Goal: Navigation & Orientation: Find specific page/section

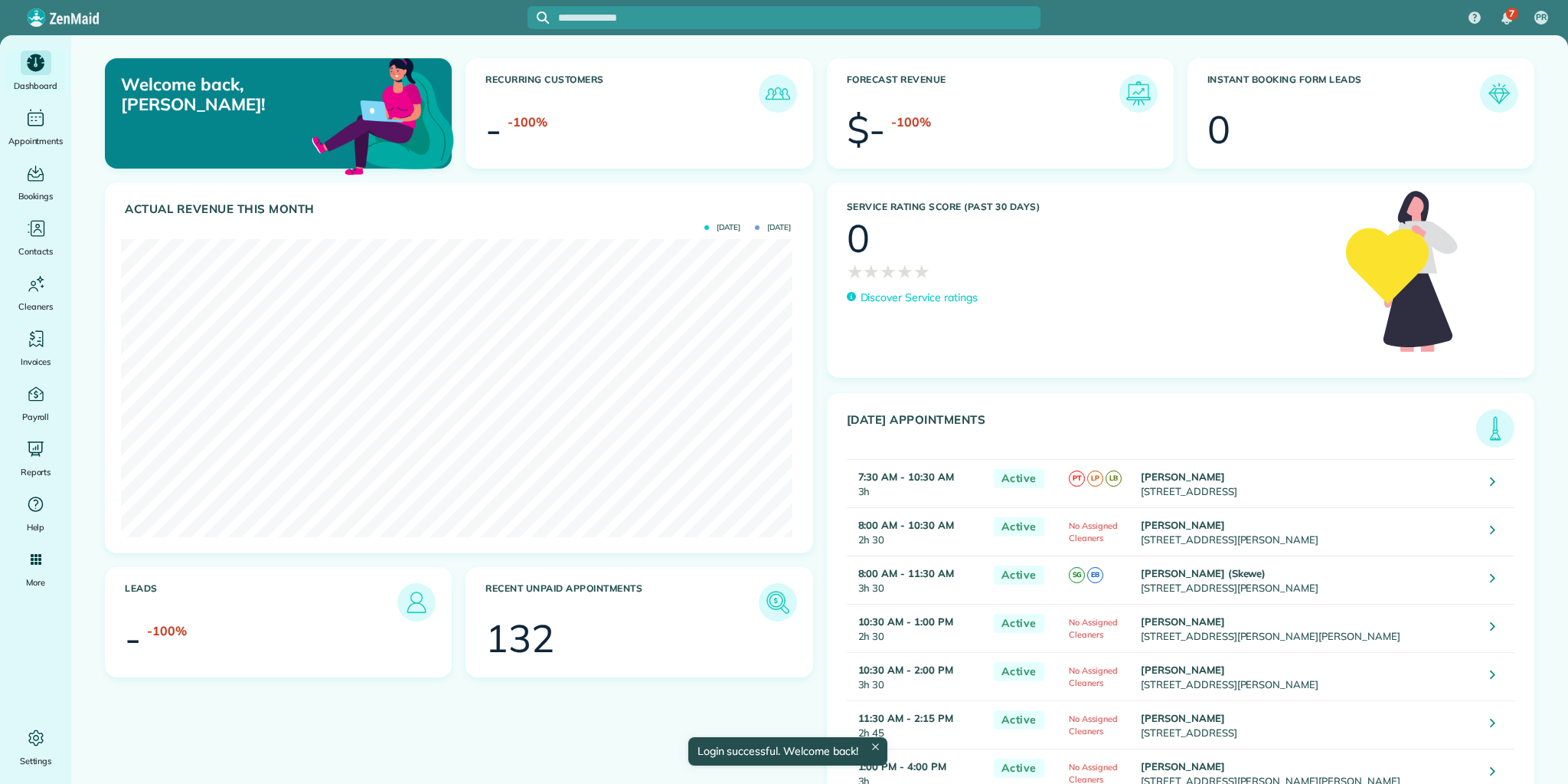
scroll to position [298, 672]
click at [1483, 432] on img at bounding box center [1495, 428] width 36 height 36
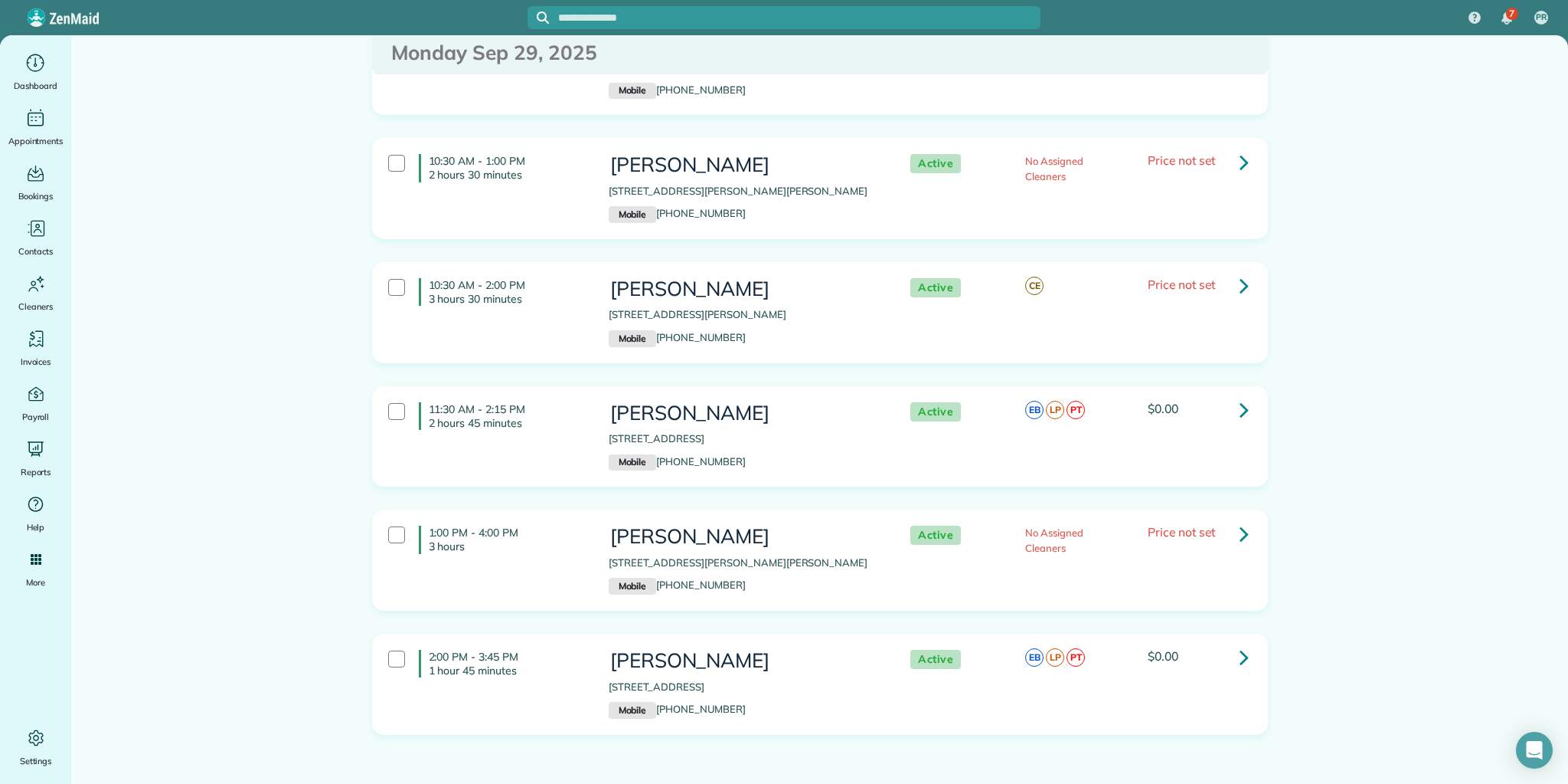
scroll to position [483, 0]
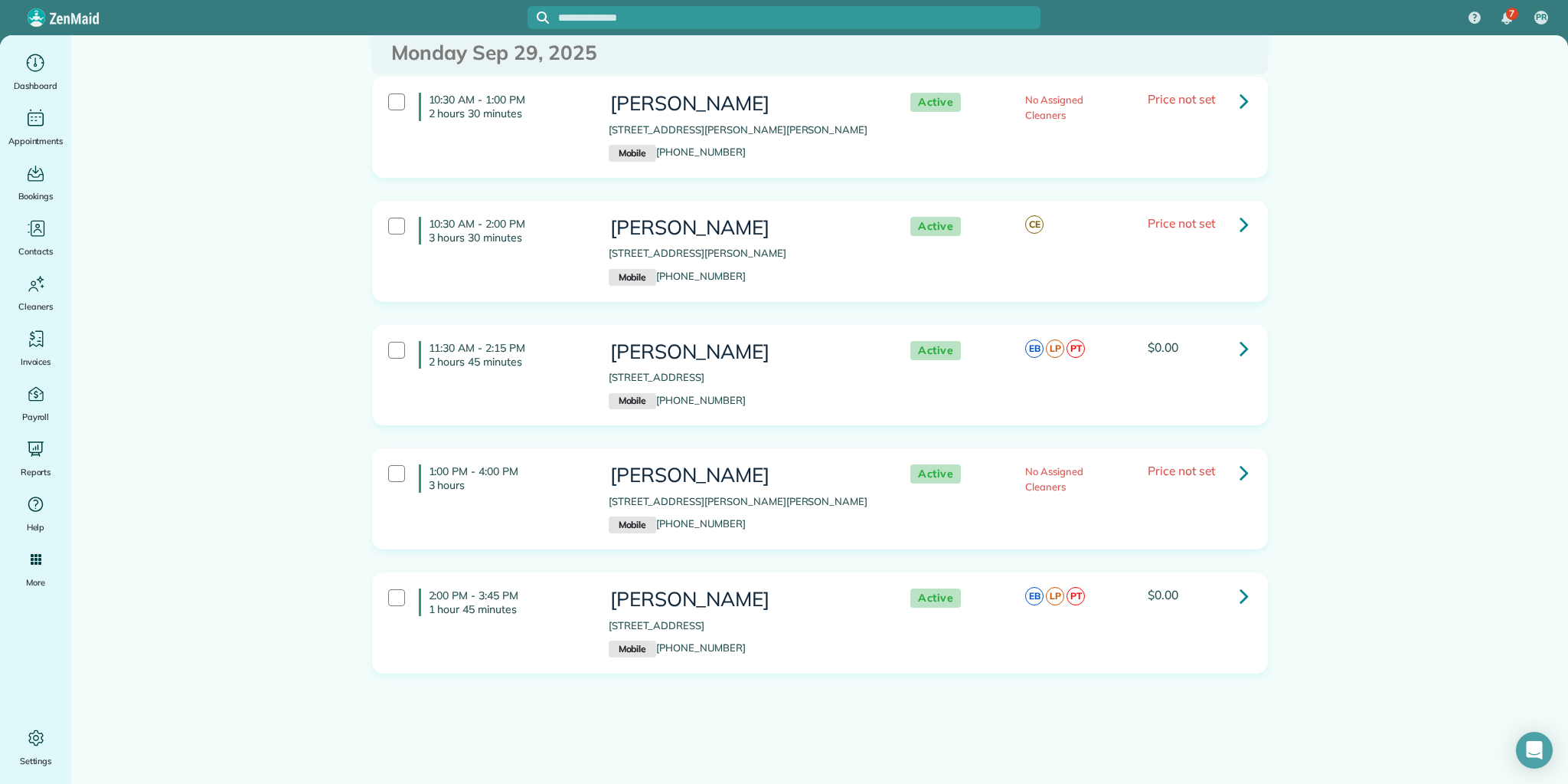
drag, startPoint x: 425, startPoint y: 207, endPoint x: 1208, endPoint y: 680, distance: 914.8
click at [1291, 783] on html "7 PR Dashboard Appointments Bookings Contacts Cleaners Invoices Payroll Reports…" at bounding box center [784, 392] width 1568 height 784
copy div ":30 AM - 10:30 AM 3 hours Mrs. Colette Mendelson 11 Monet Drive Greenville SC 2…"
click at [163, 222] on main "Appointments the List View [2 min] Schedule Changes Actions Create Appointment …" at bounding box center [819, 409] width 1497 height 748
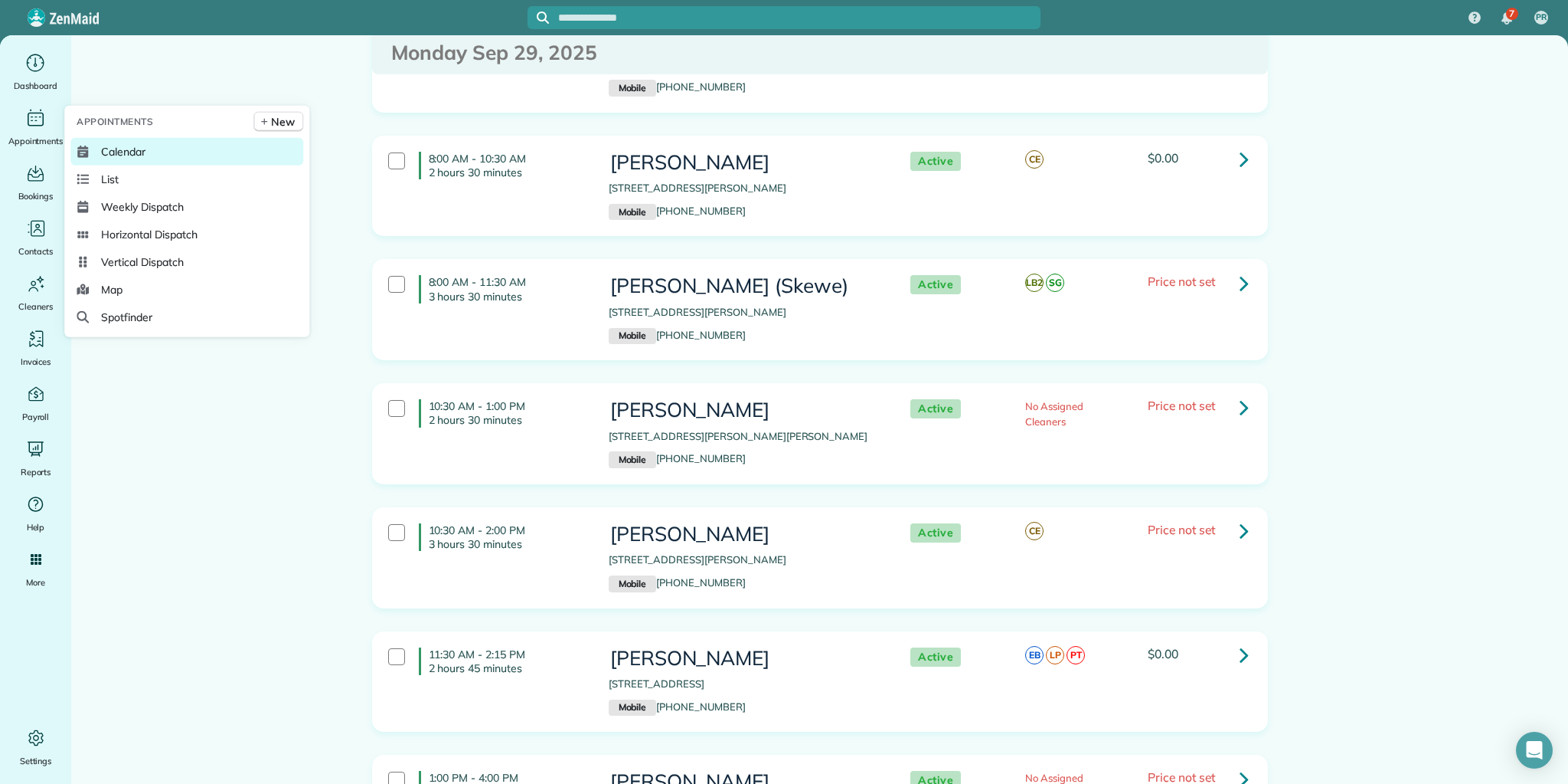
click at [114, 152] on span "Calendar" at bounding box center [123, 152] width 44 height 15
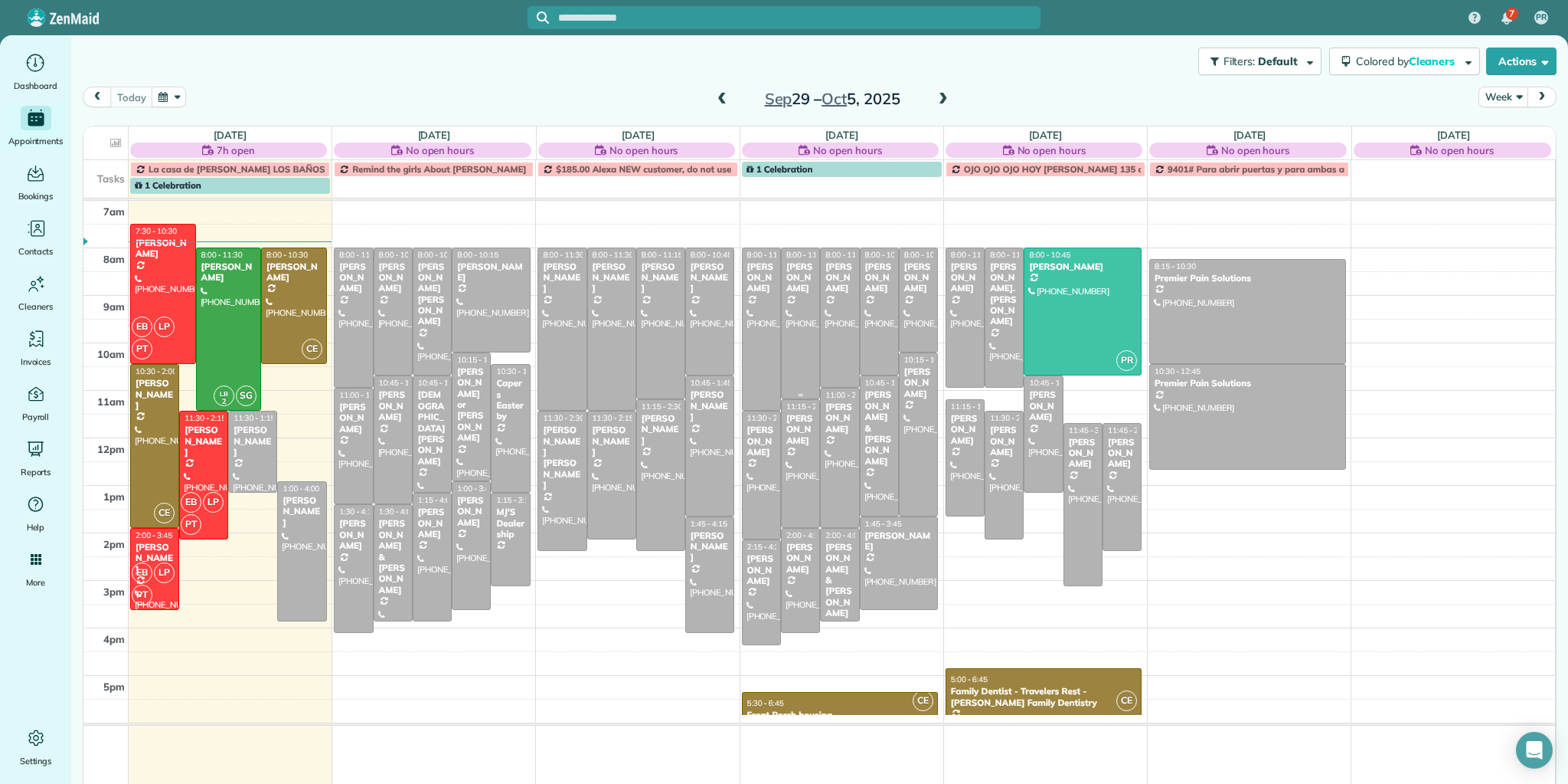
scroll to position [44, 0]
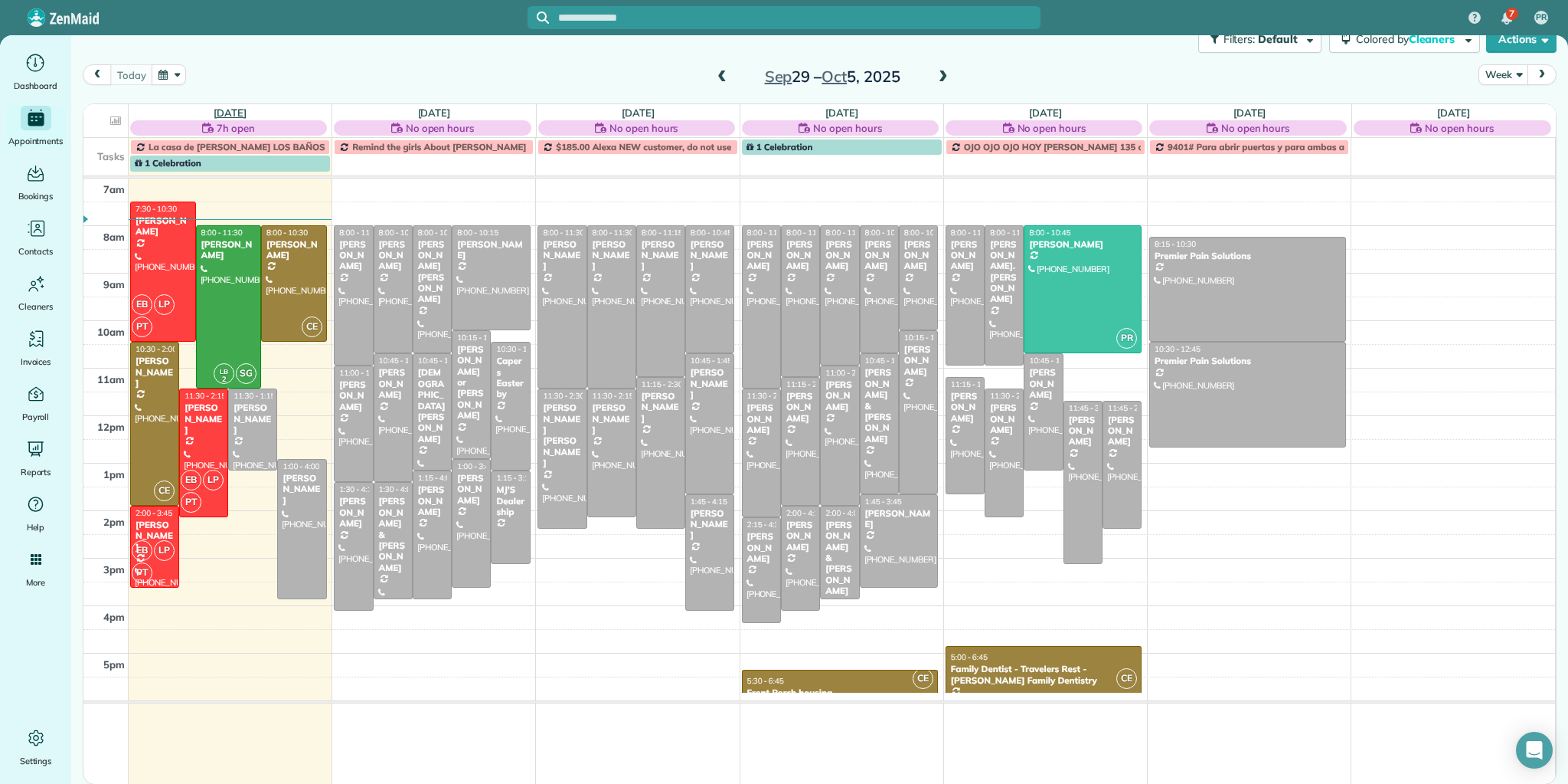
click at [231, 108] on link "[DATE]" at bounding box center [230, 113] width 33 height 13
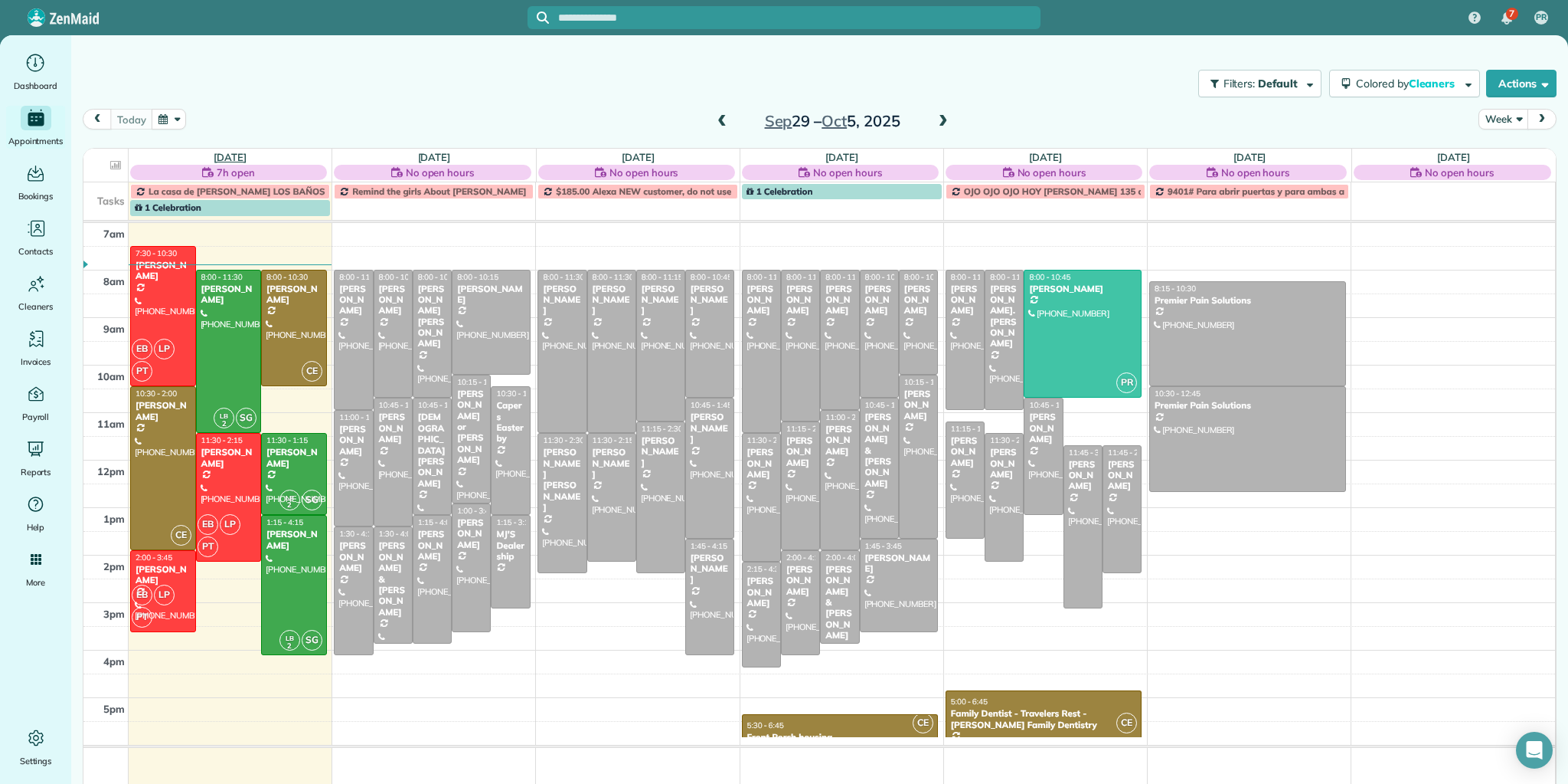
click at [223, 155] on link "[DATE]" at bounding box center [230, 157] width 33 height 13
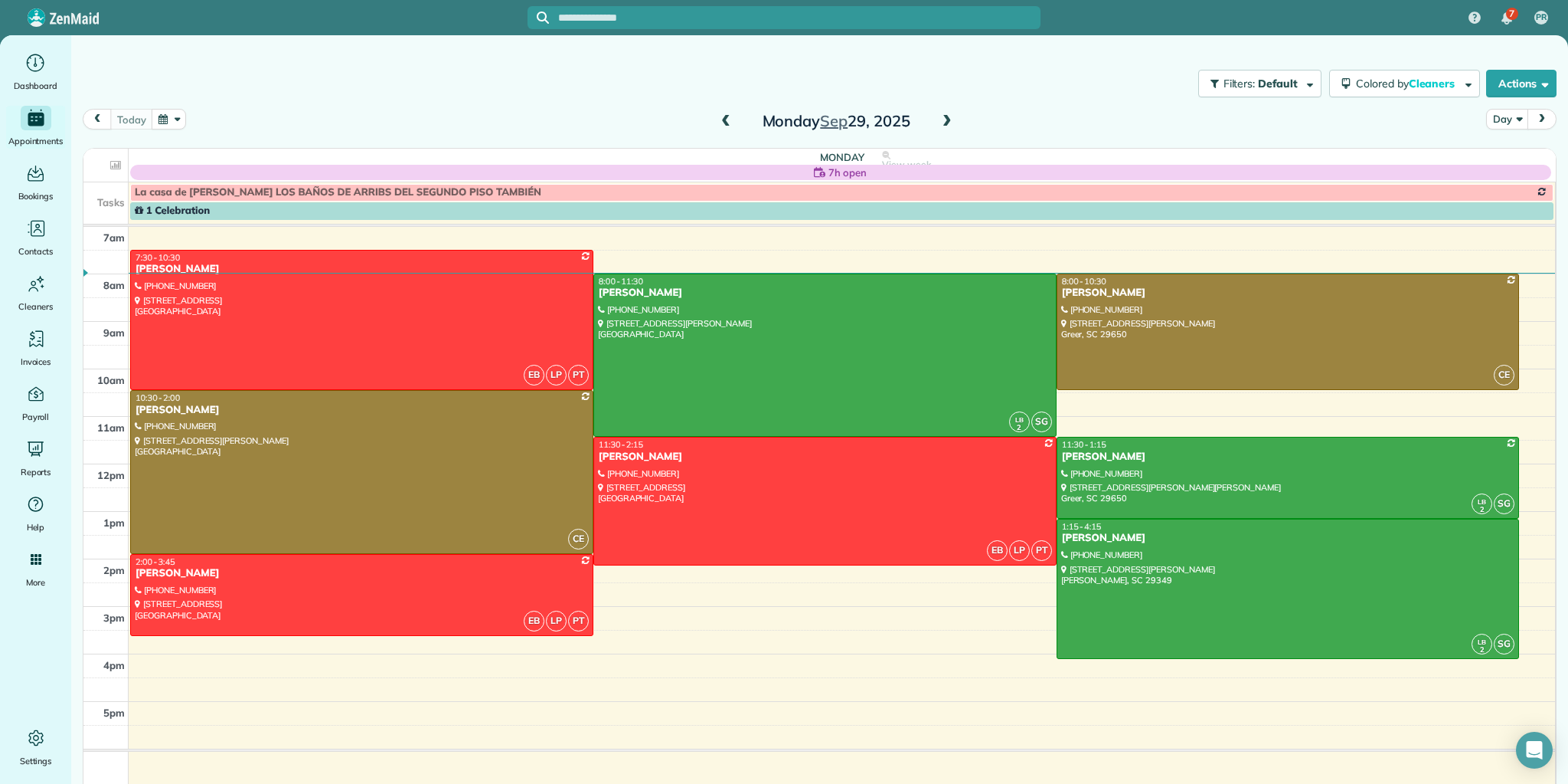
click at [717, 120] on span at bounding box center [725, 121] width 16 height 13
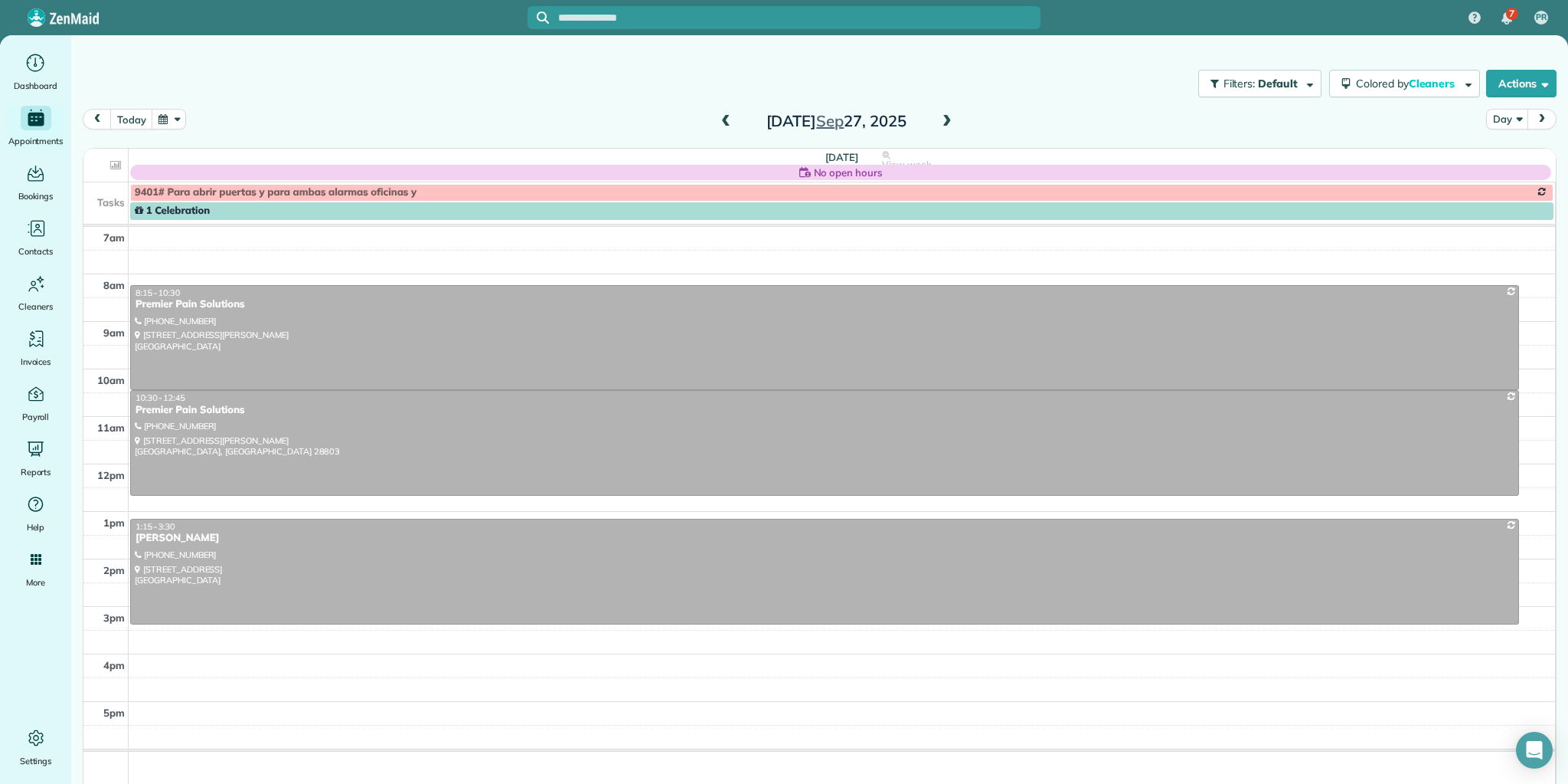
click at [717, 121] on span at bounding box center [725, 121] width 16 height 13
